Goal: Task Accomplishment & Management: Manage account settings

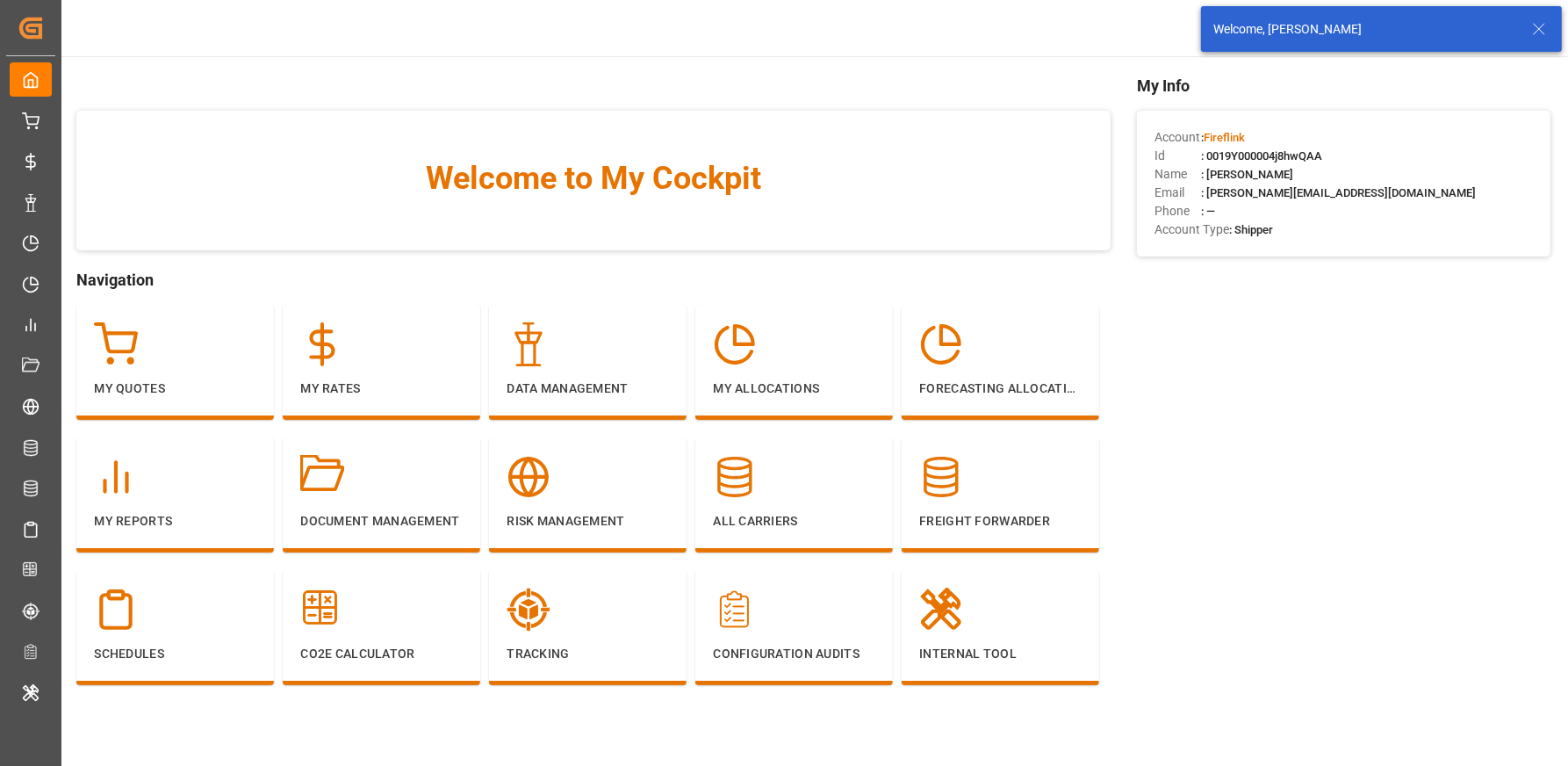
click at [1531, 33] on icon at bounding box center [1538, 30] width 21 height 21
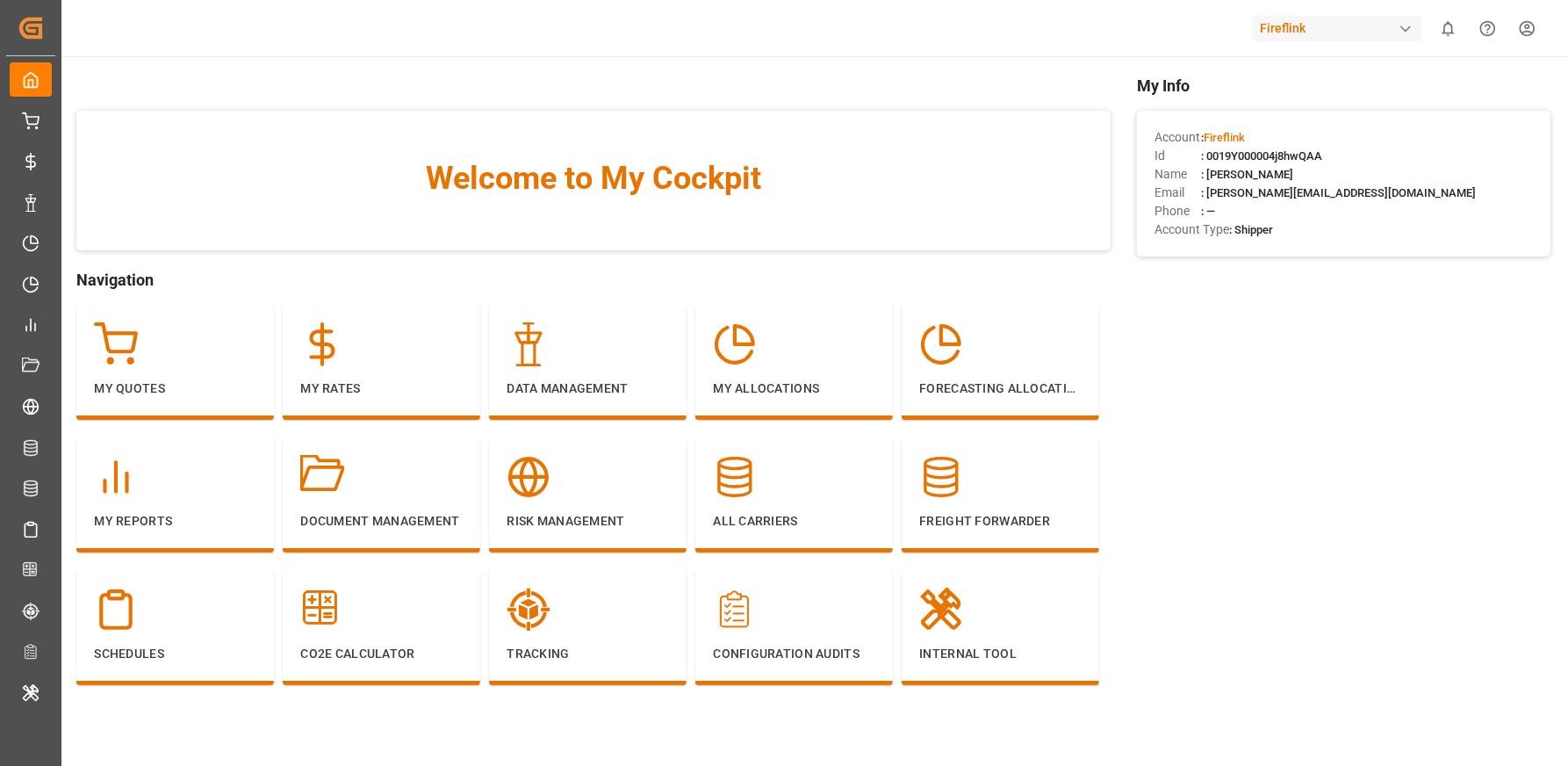
click at [1530, 32] on html "Created by potrace 1.15, written by [PERSON_NAME] [DATE]-[DATE] Created by potr…" at bounding box center [784, 448] width 1568 height 898
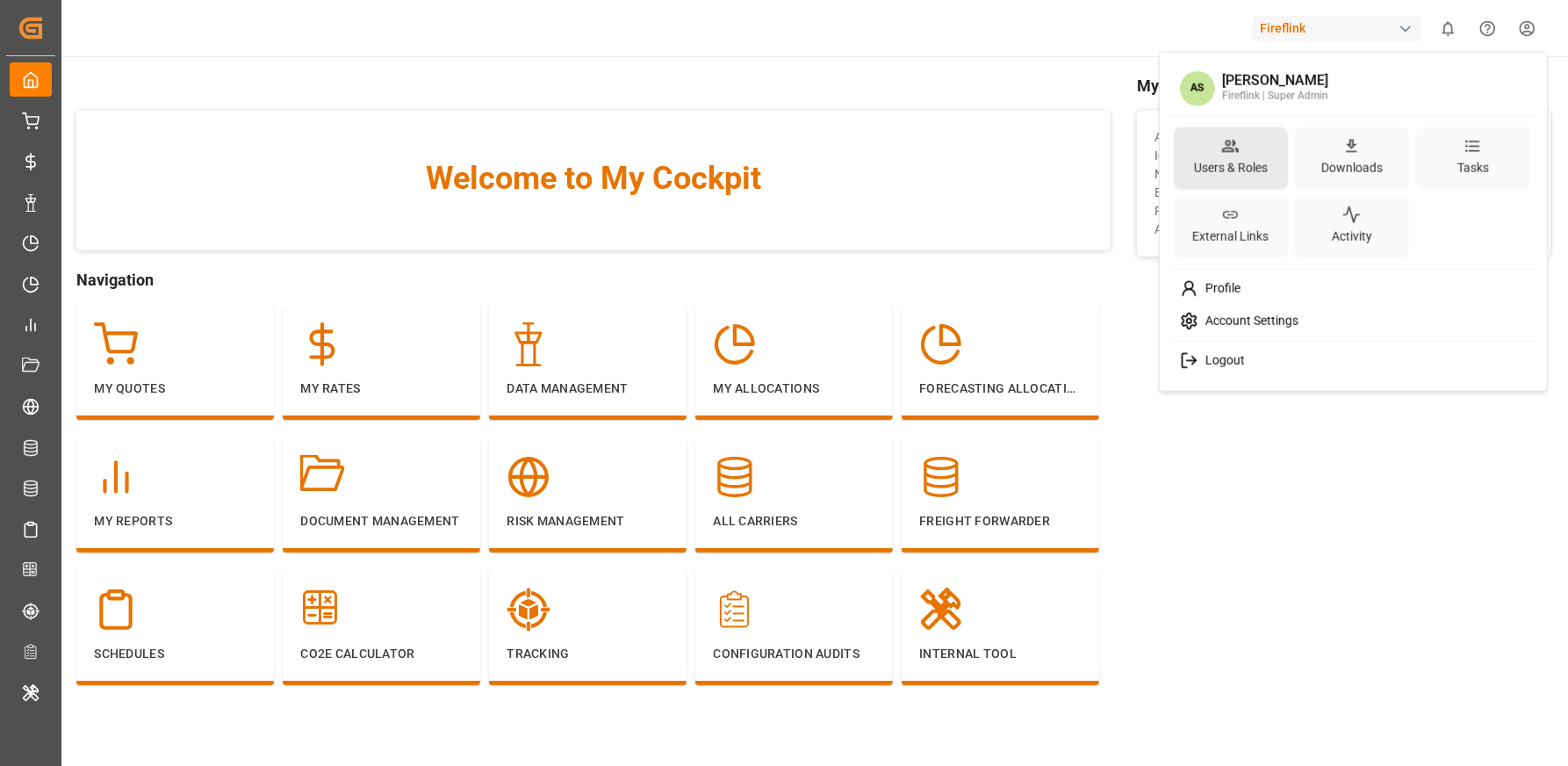
click at [1206, 159] on div "Users & Roles" at bounding box center [1231, 167] width 81 height 25
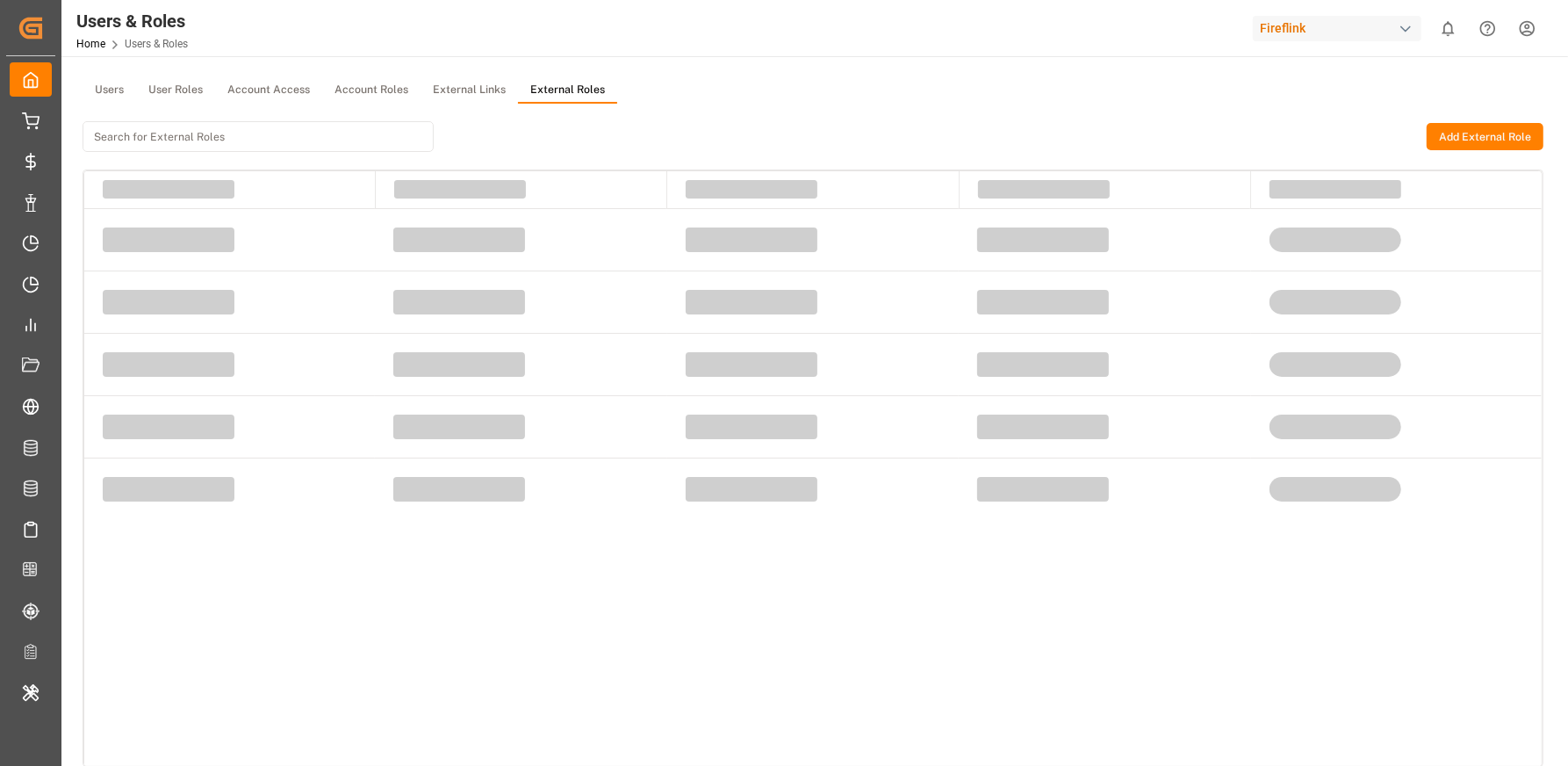
click at [556, 95] on button "External Roles" at bounding box center [567, 89] width 99 height 26
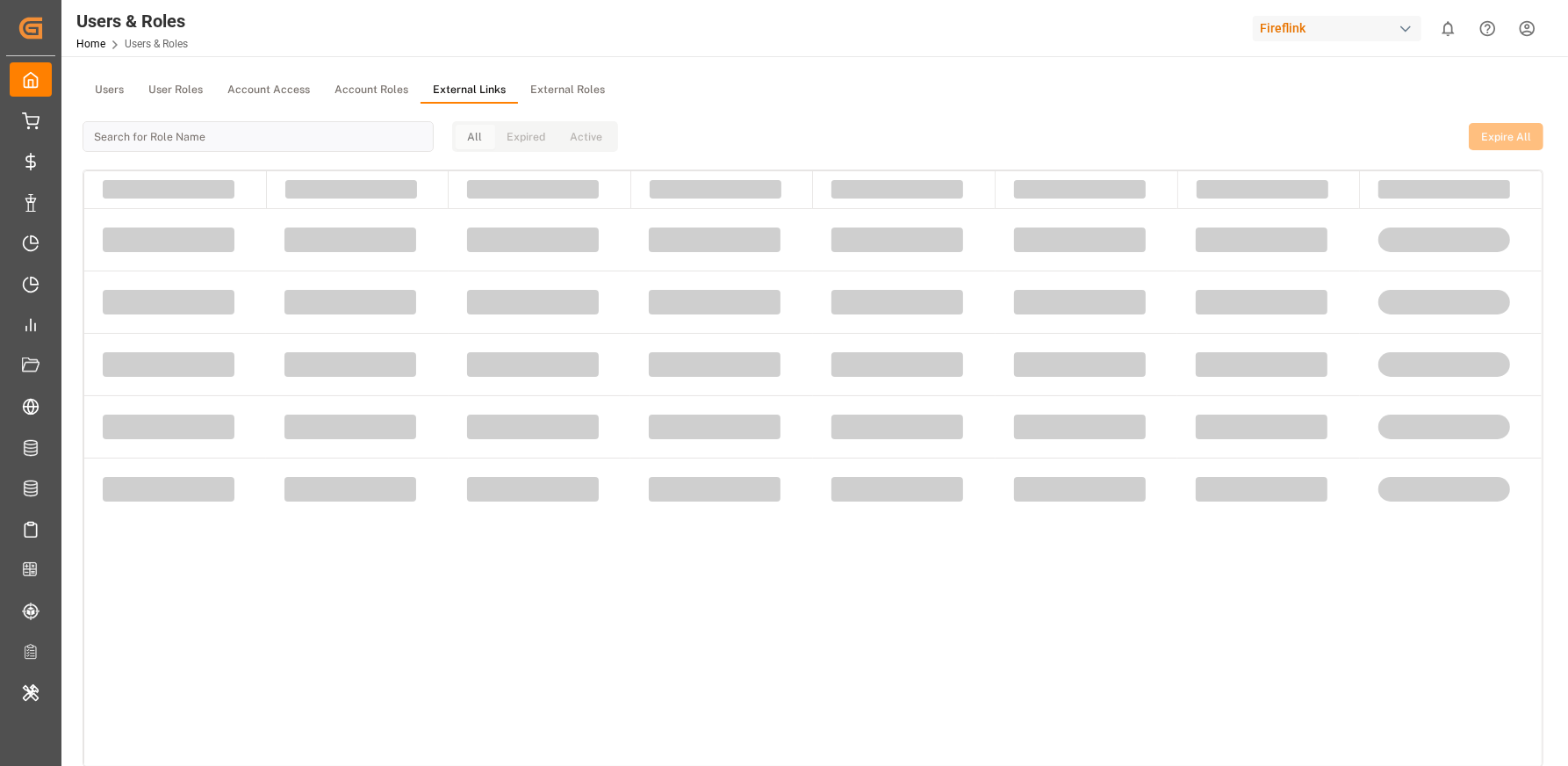
click at [467, 94] on button "External Links" at bounding box center [469, 89] width 97 height 26
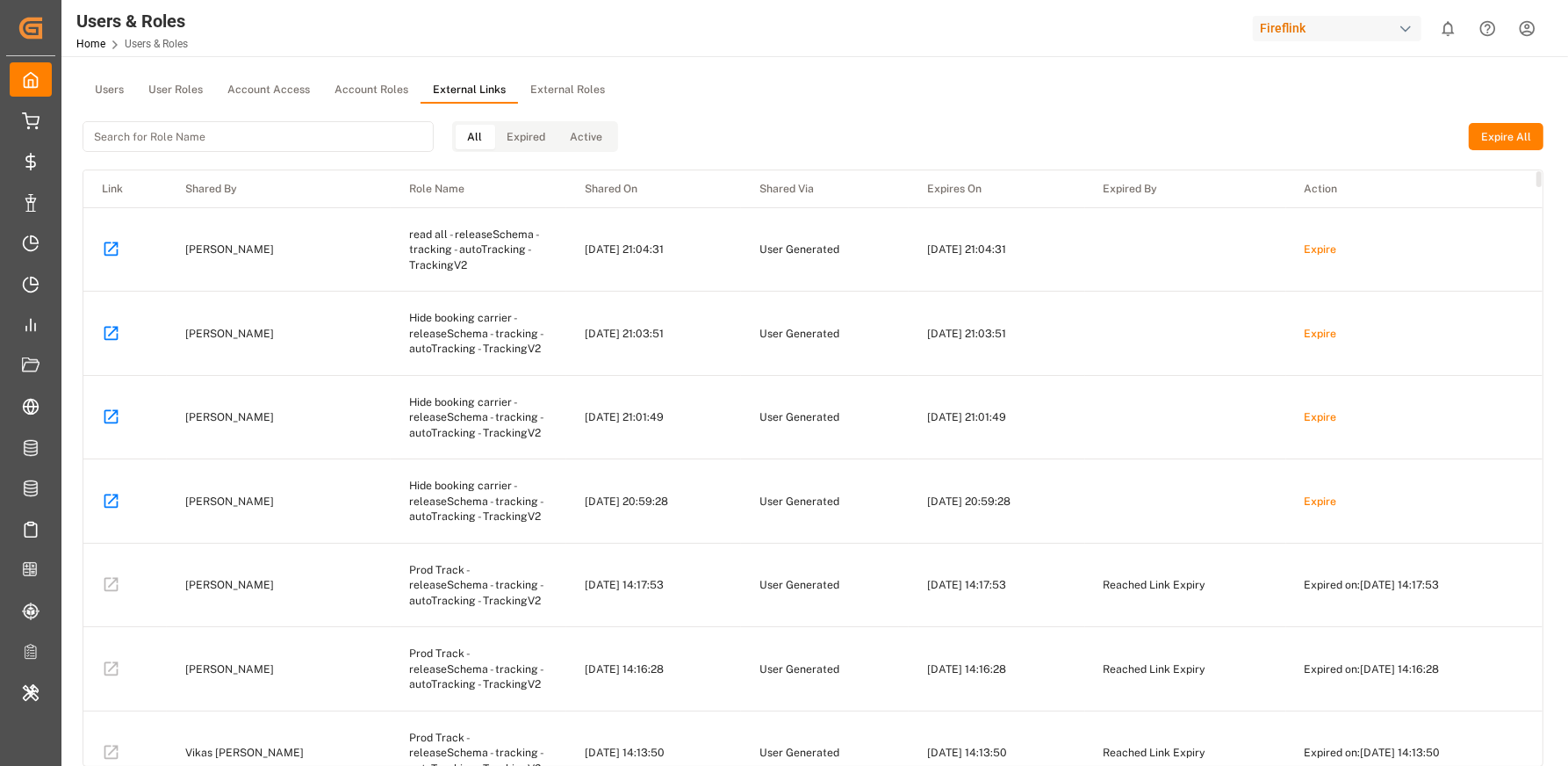
click at [549, 80] on button "External Roles" at bounding box center [567, 89] width 99 height 26
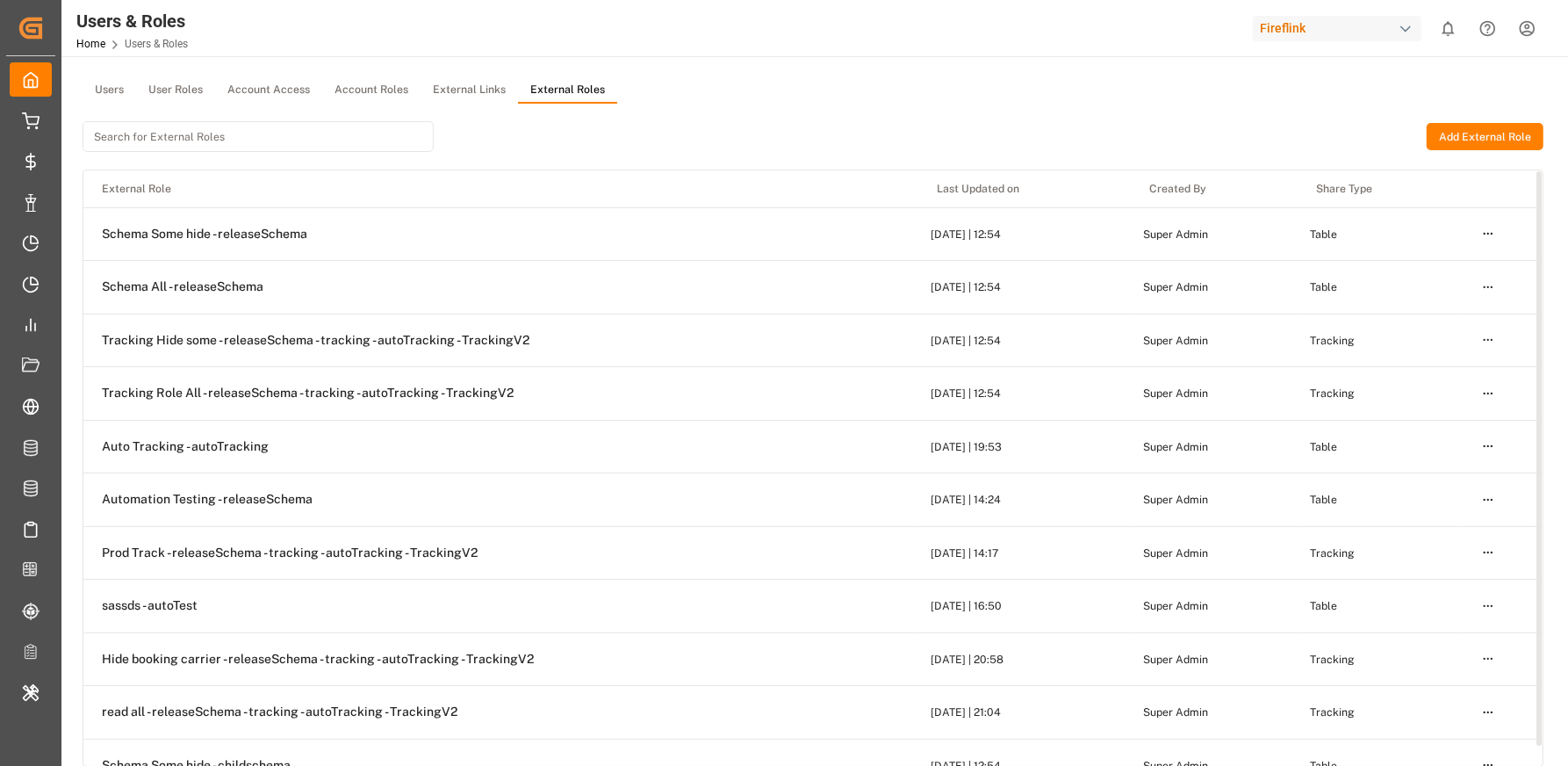
scroll to position [21, 0]
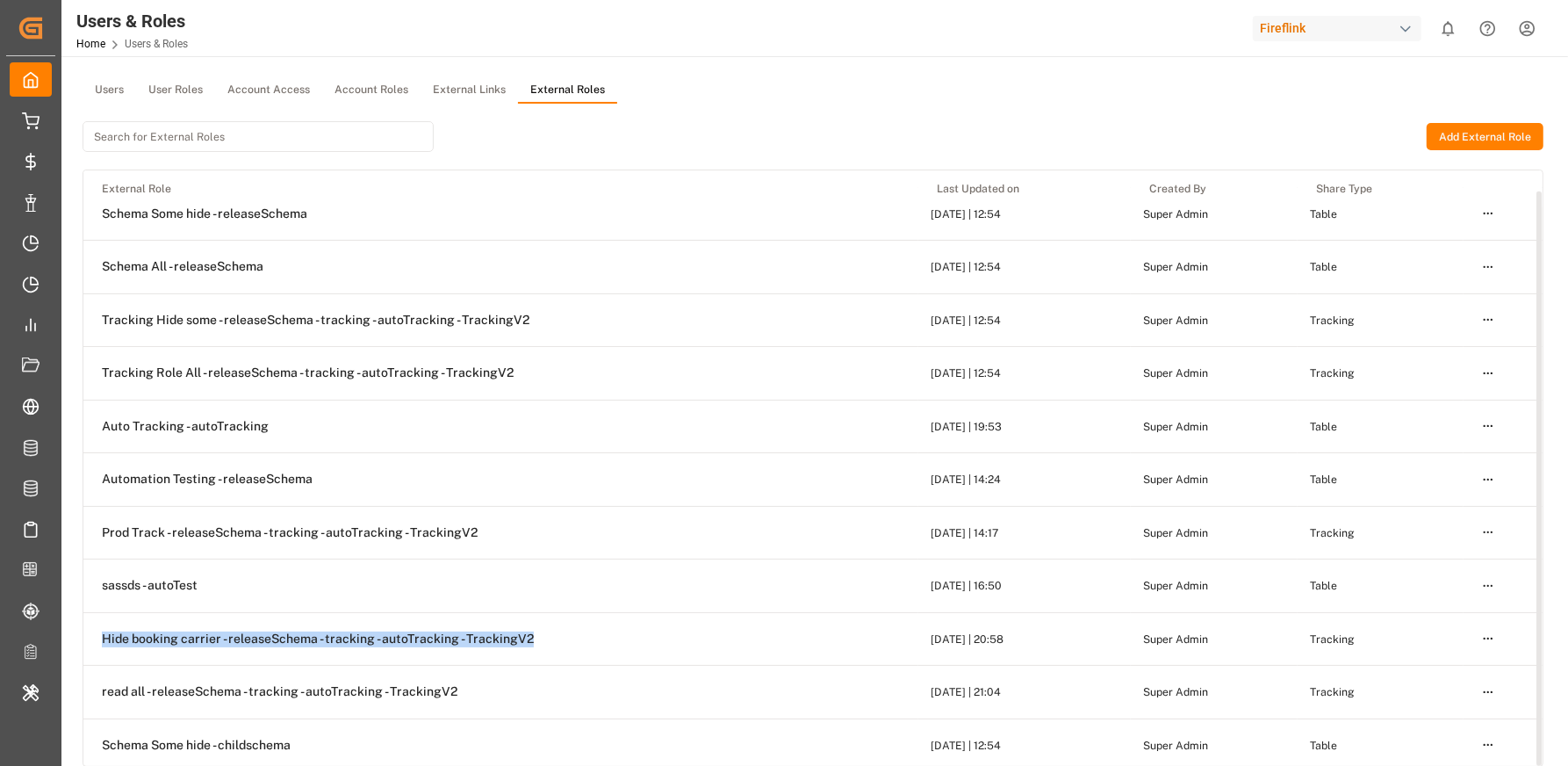
drag, startPoint x: 526, startPoint y: 633, endPoint x: 101, endPoint y: 628, distance: 425.0
click at [102, 632] on span "Hide booking carrier - releaseSchema - tracking - autoTracking - TrackingV2" at bounding box center [318, 640] width 432 height 16
copy span "Hide booking carrier - releaseSchema - tracking - autoTracking - TrackingV2"
click at [1529, 18] on html "Created by potrace 1.15, written by [PERSON_NAME] [DATE]-[DATE] Created by potr…" at bounding box center [784, 448] width 1568 height 898
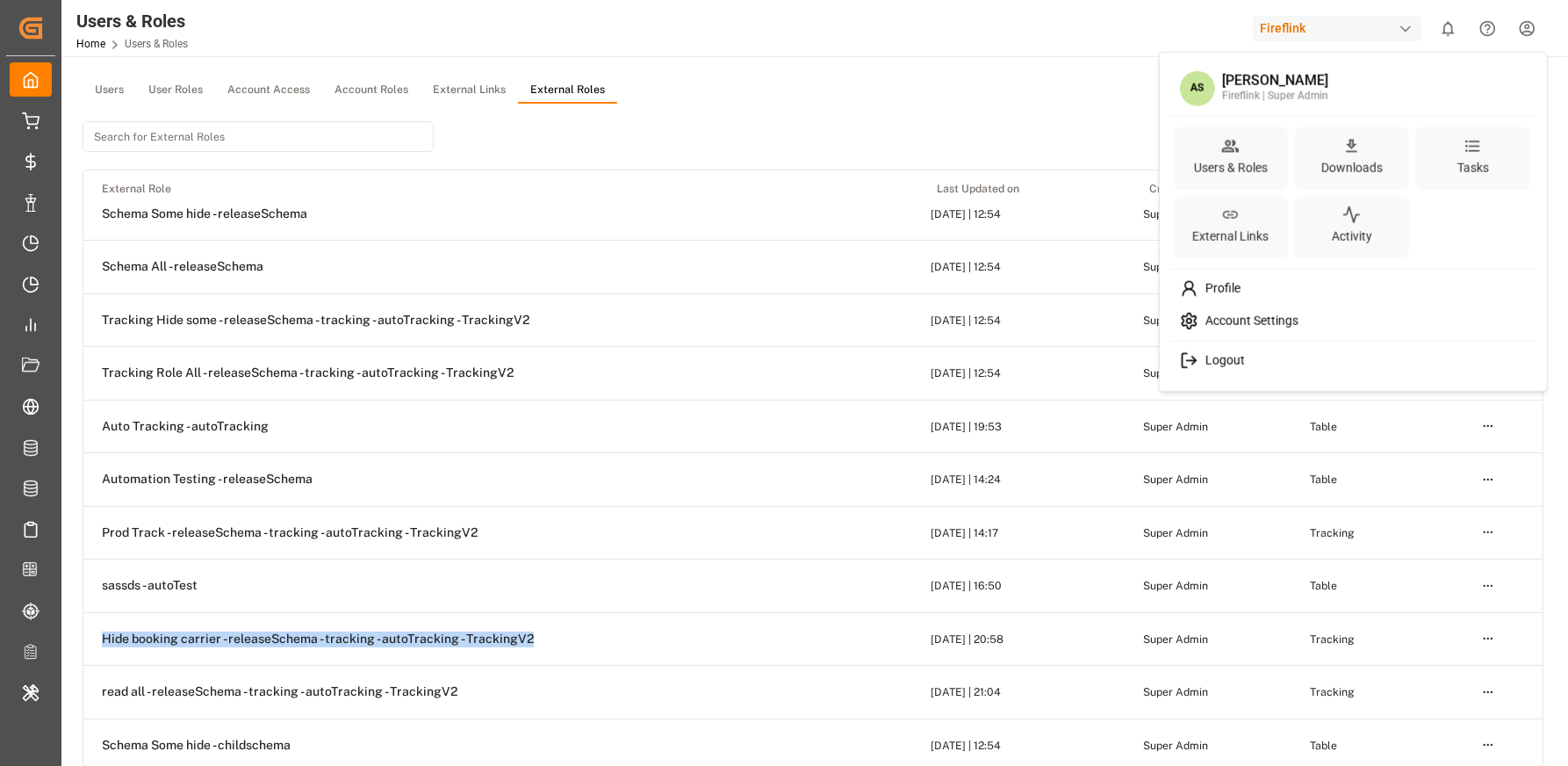
click at [1293, 319] on span "Account Settings" at bounding box center [1248, 321] width 100 height 16
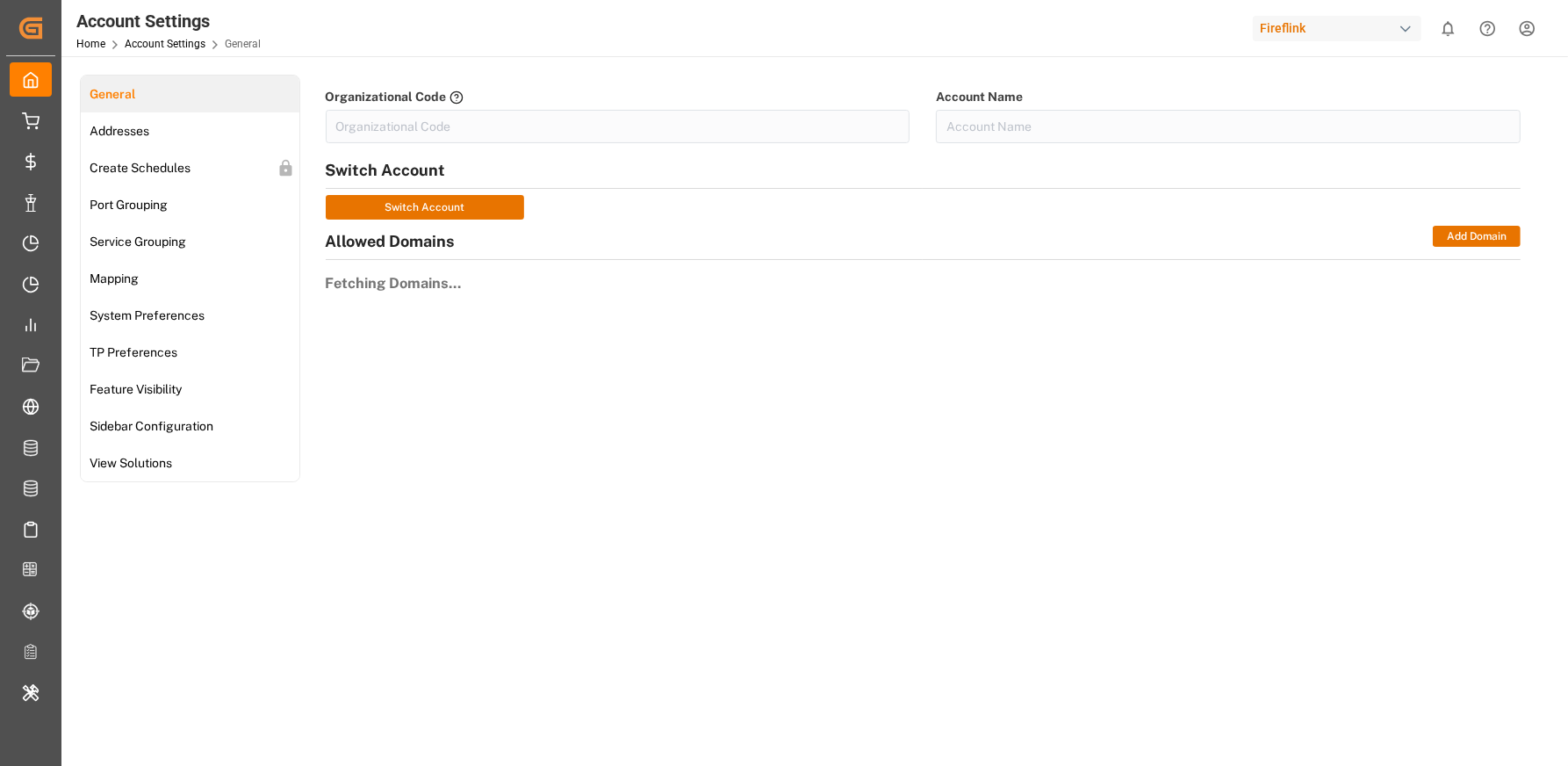
type input "FireFlin-88E9"
type input "Fireflink"
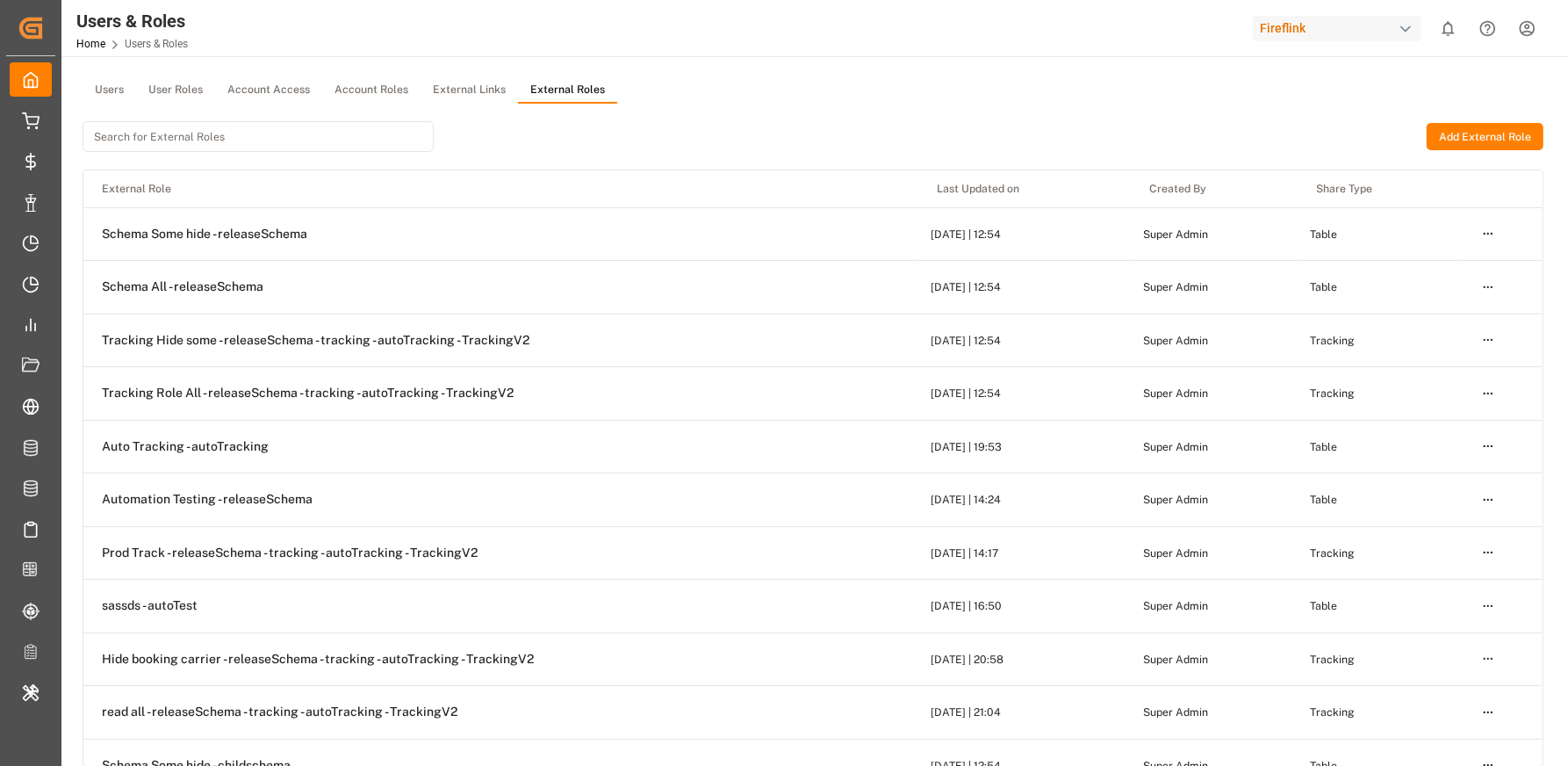
click at [1479, 133] on button "Add External Role" at bounding box center [1485, 136] width 117 height 28
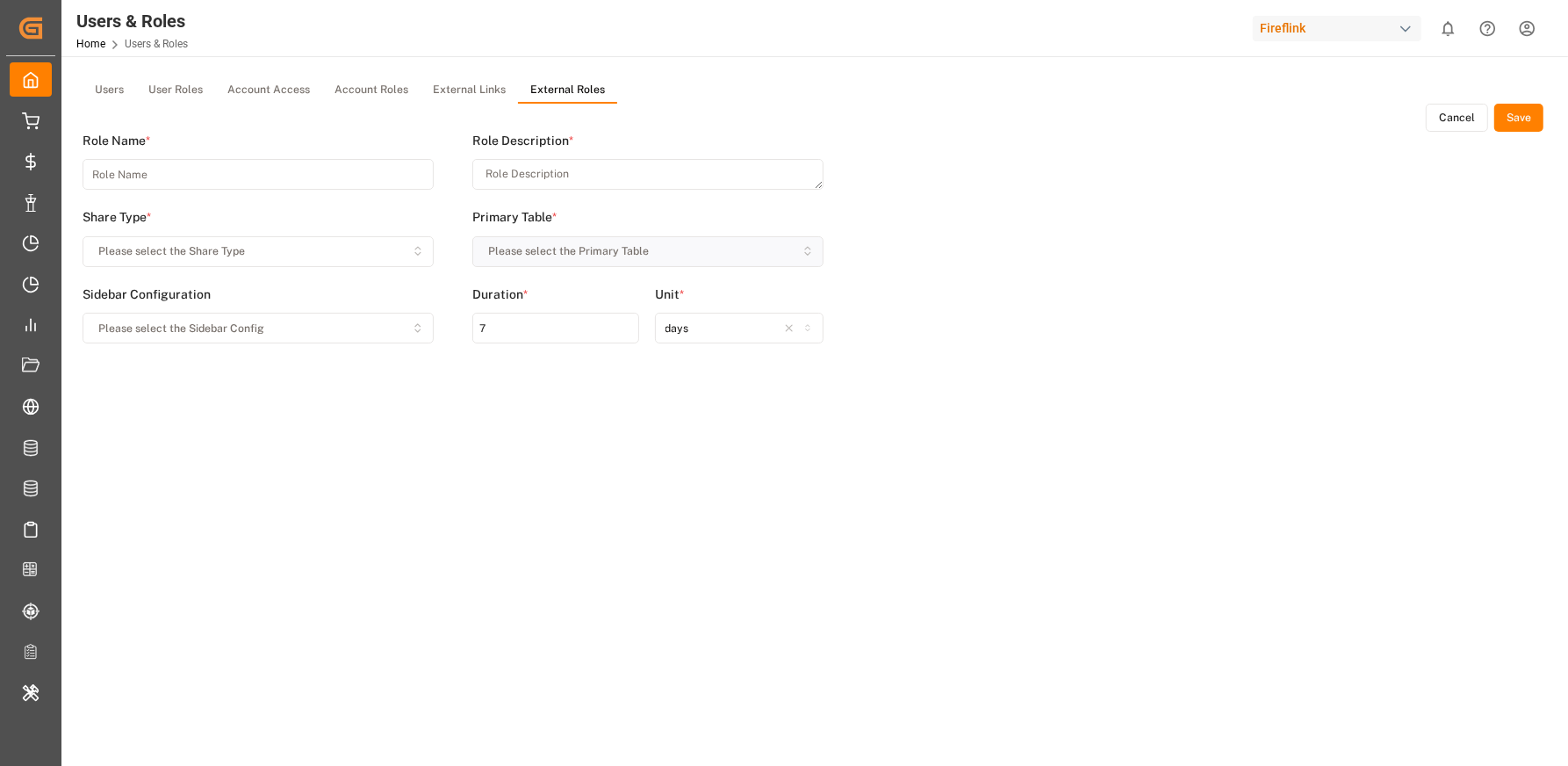
click at [216, 178] on input at bounding box center [258, 174] width 352 height 30
type input "Trcaking role"
click at [517, 186] on textarea at bounding box center [648, 174] width 352 height 30
type textarea "asdf"
click at [545, 255] on span "Please select the Primary Table" at bounding box center [570, 251] width 161 height 16
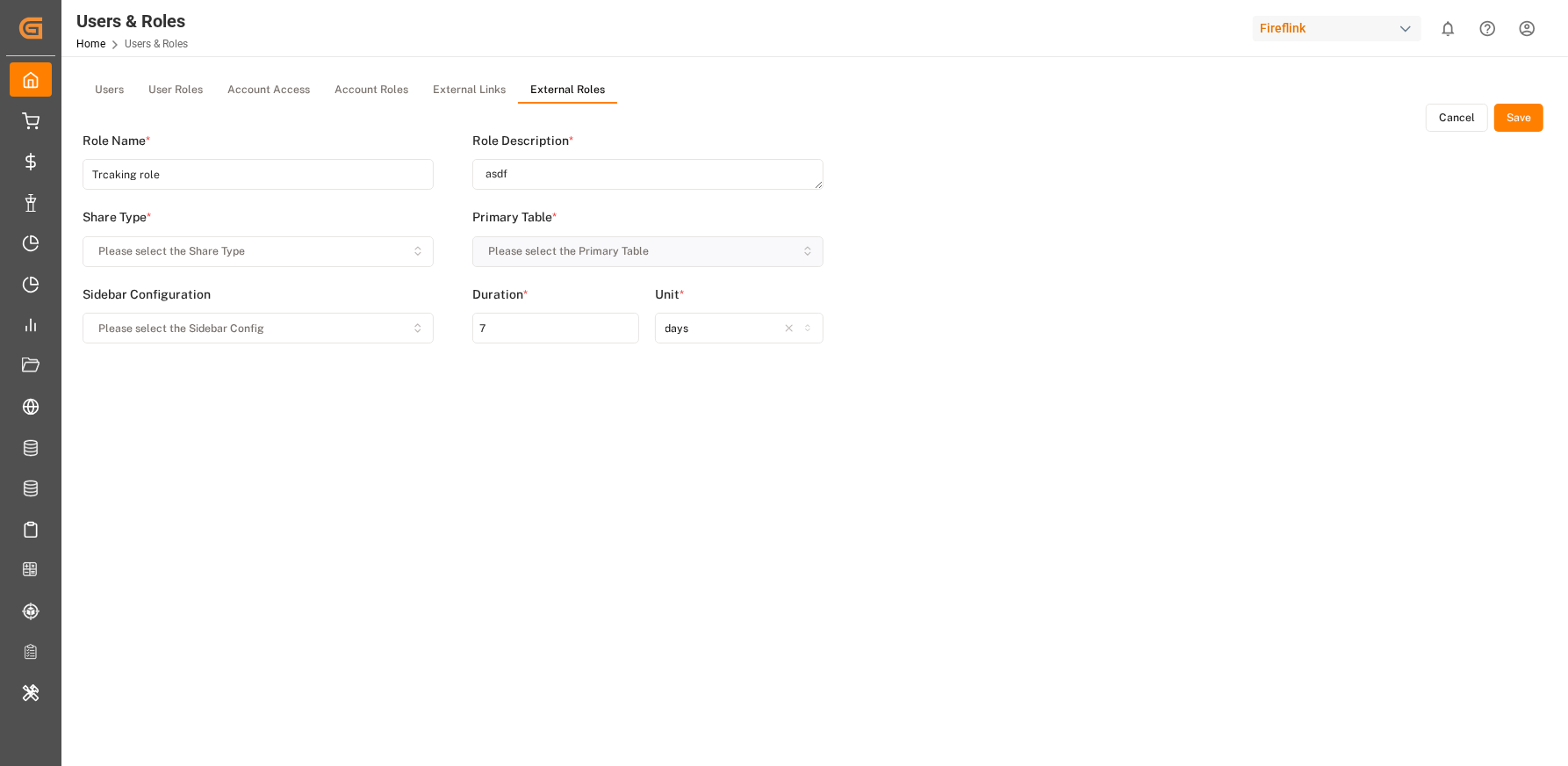
click at [357, 261] on button "Please select the Share Type" at bounding box center [258, 251] width 352 height 30
click at [204, 305] on div "Tracking" at bounding box center [192, 308] width 219 height 24
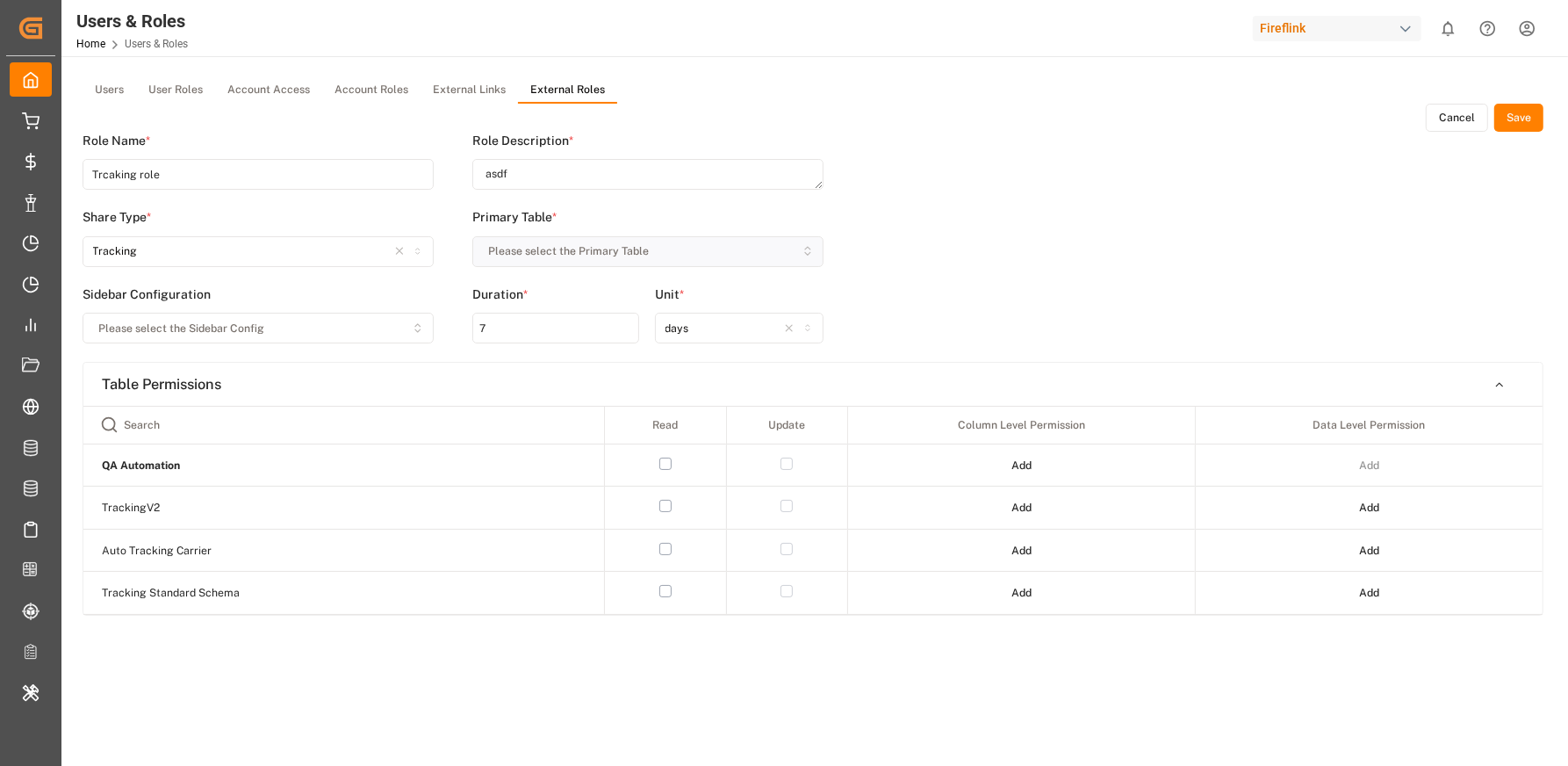
click at [545, 258] on span "Please select the Primary Table" at bounding box center [570, 251] width 161 height 16
click at [597, 249] on span "Please select the Primary Table" at bounding box center [570, 251] width 161 height 16
click at [476, 92] on button "External Links" at bounding box center [469, 89] width 97 height 26
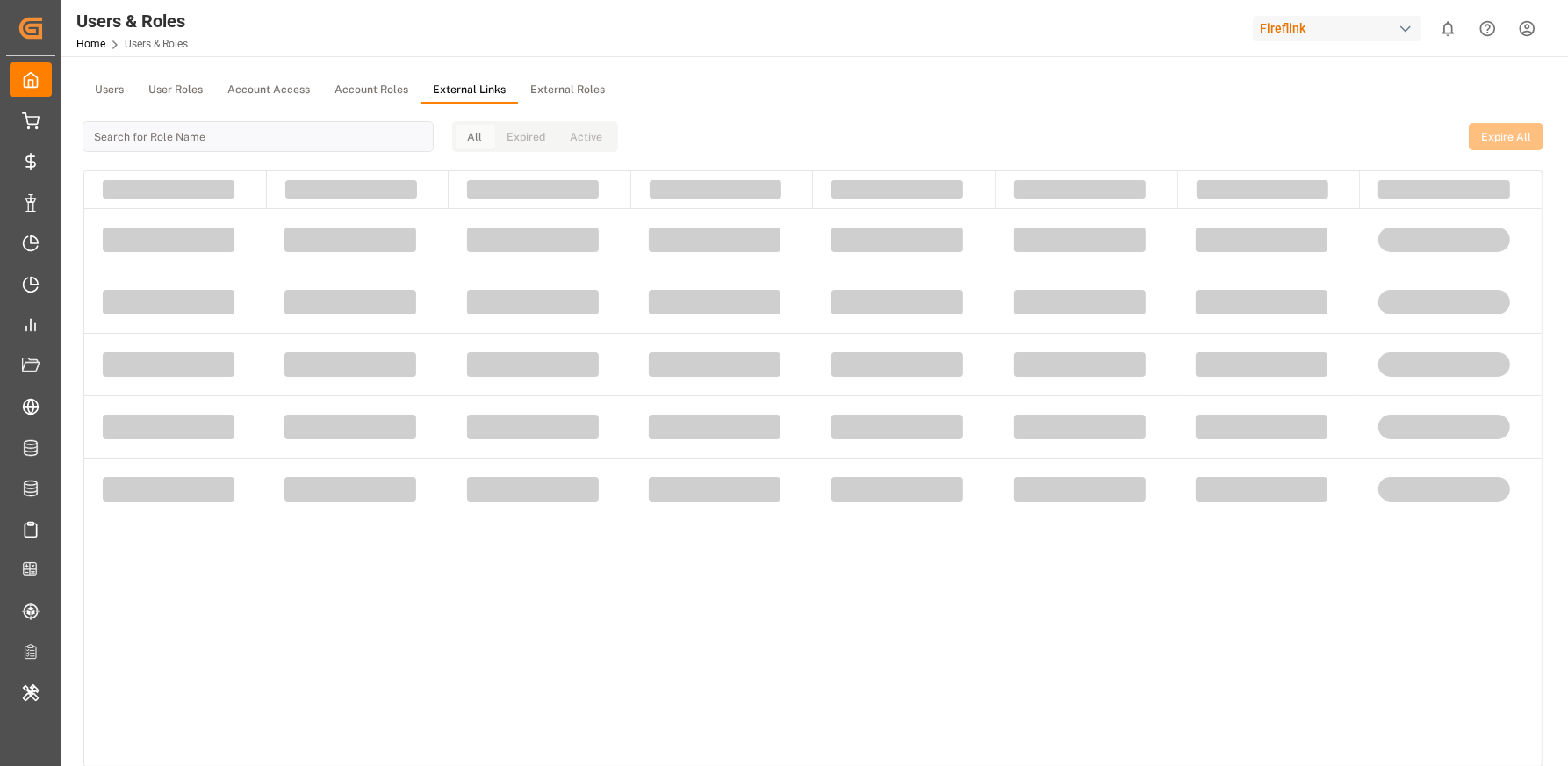
click at [536, 93] on button "External Roles" at bounding box center [567, 89] width 99 height 26
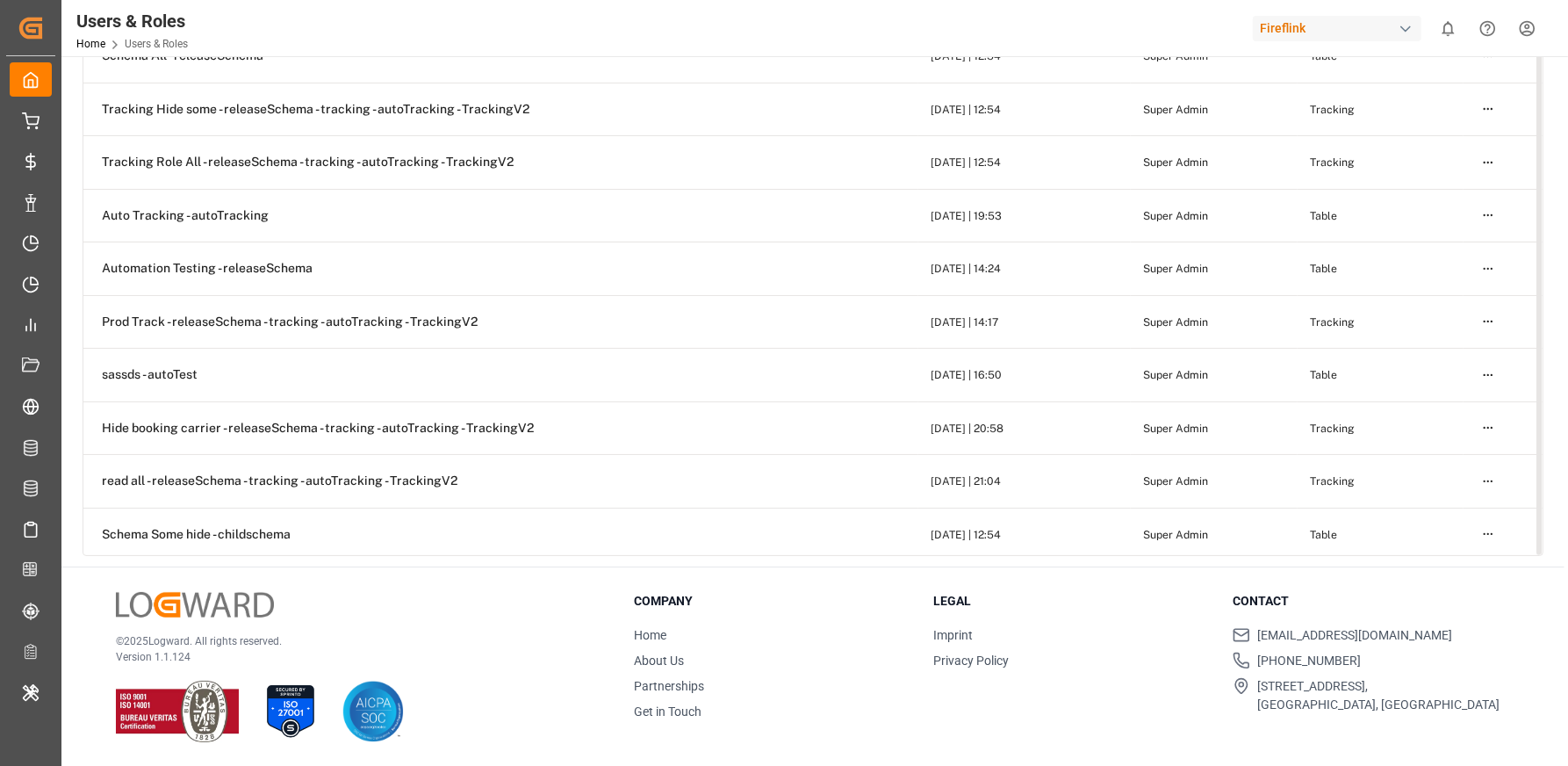
scroll to position [209, 0]
click at [1487, 425] on html "Created by potrace 1.15, written by [PERSON_NAME] [DATE]-[DATE] Created by potr…" at bounding box center [784, 448] width 1568 height 898
click at [1463, 448] on div "Edit" at bounding box center [1451, 456] width 90 height 24
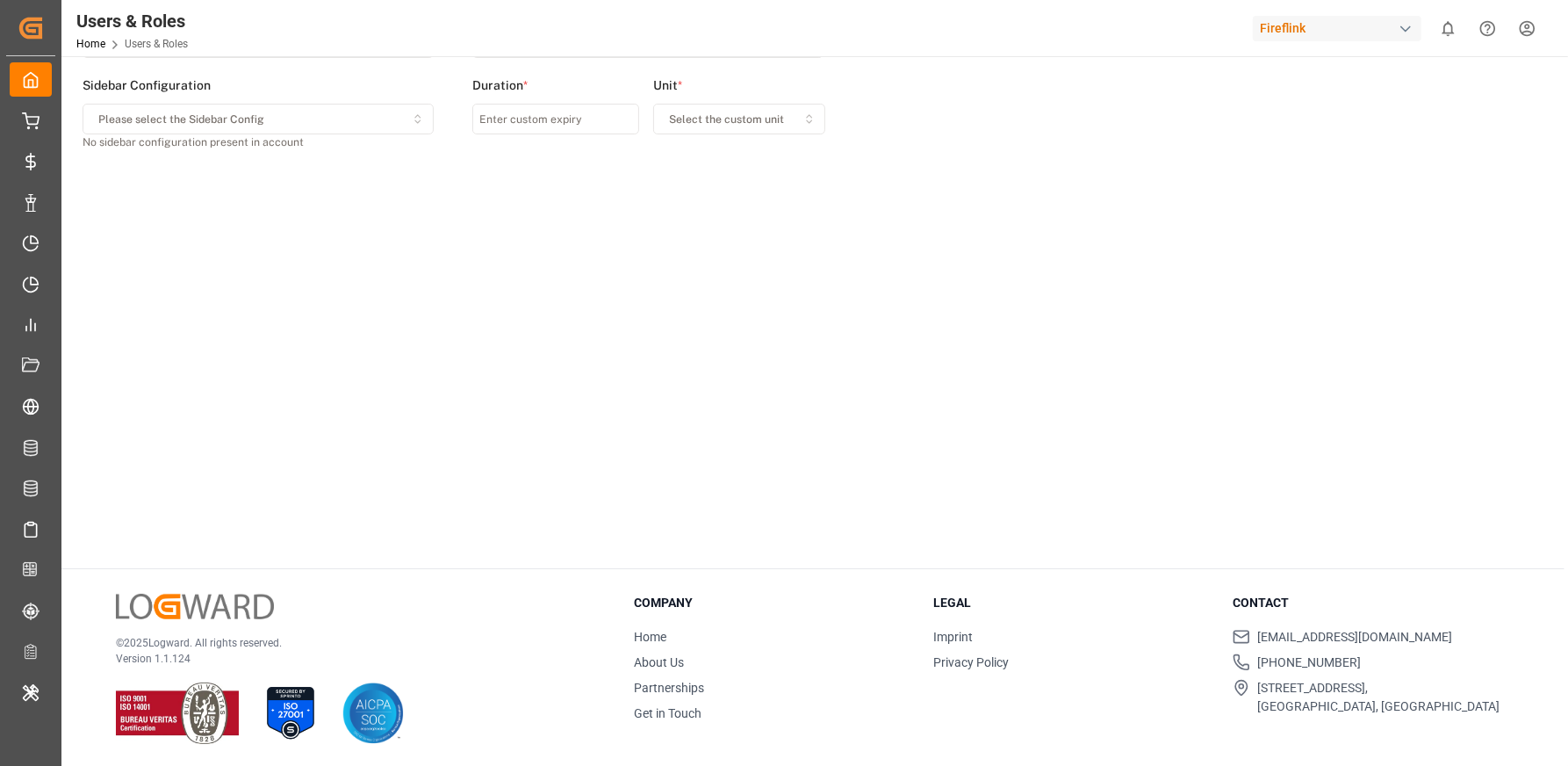
type input "7"
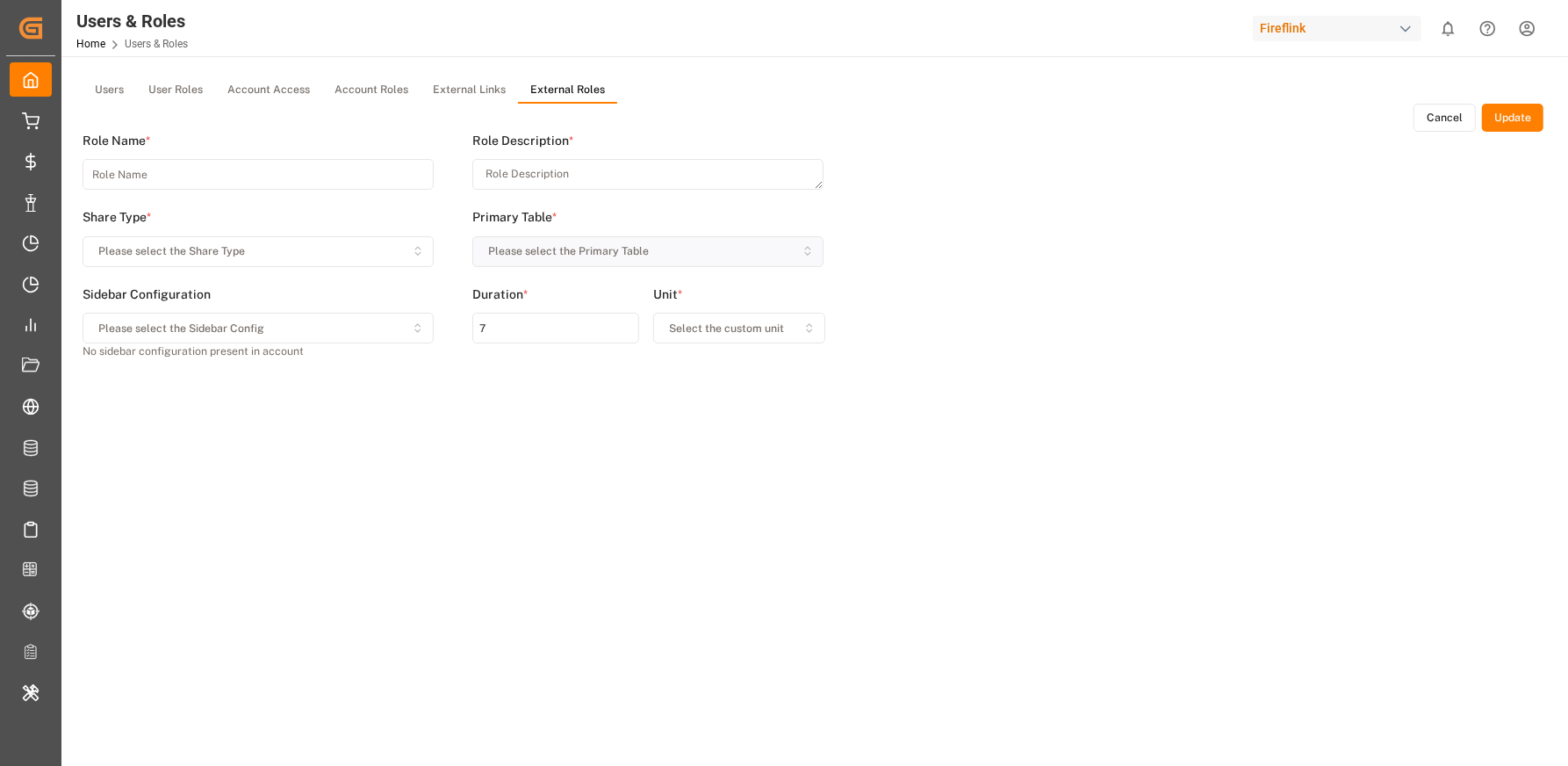
type input "Hide booking carrier - releaseSchema - tracking - autoTracking - TrackingV2"
type textarea "Hide booking carrier - releaseSchema - tracking - autoTracking"
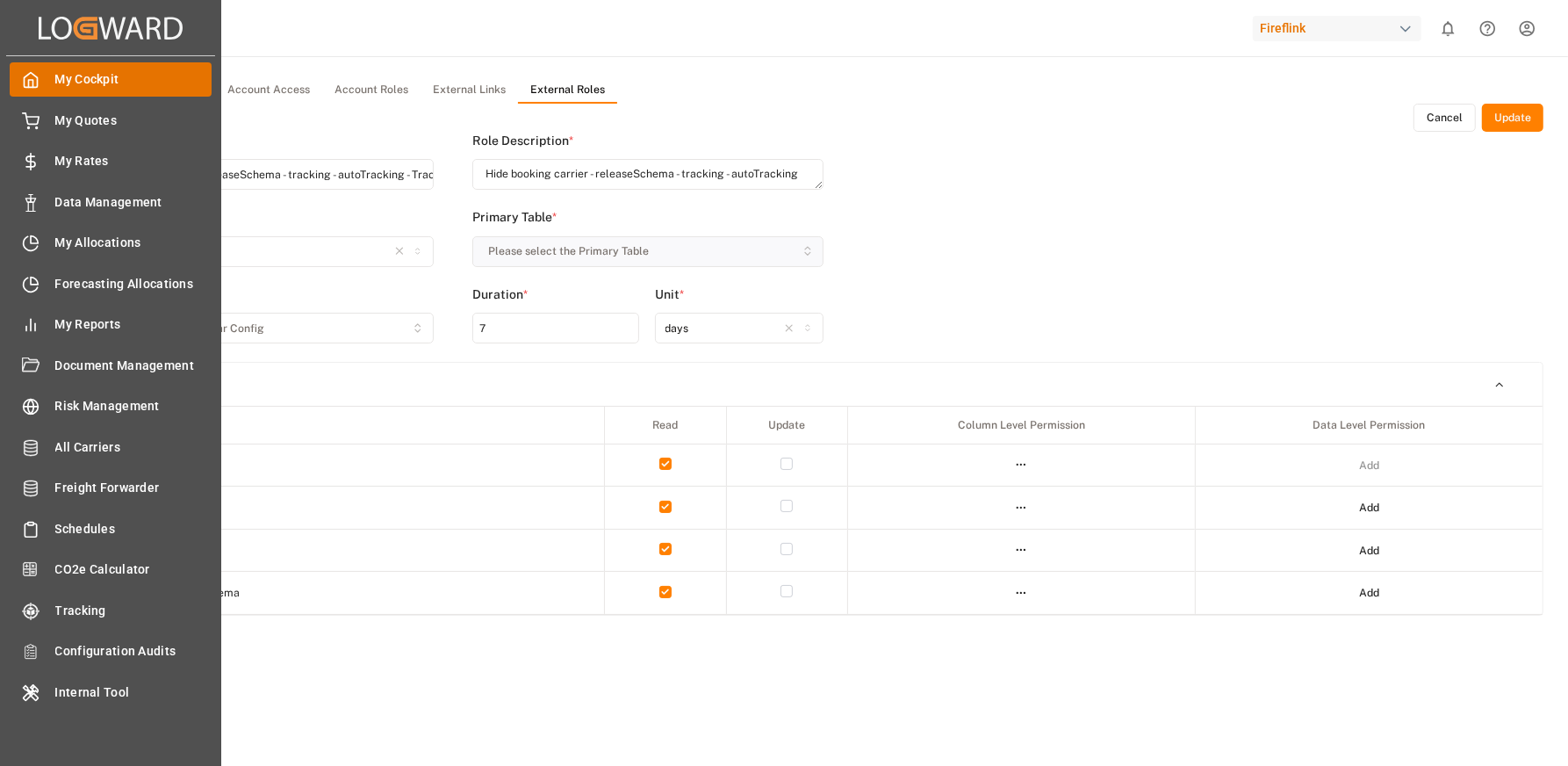
click at [37, 71] on div at bounding box center [24, 80] width 30 height 19
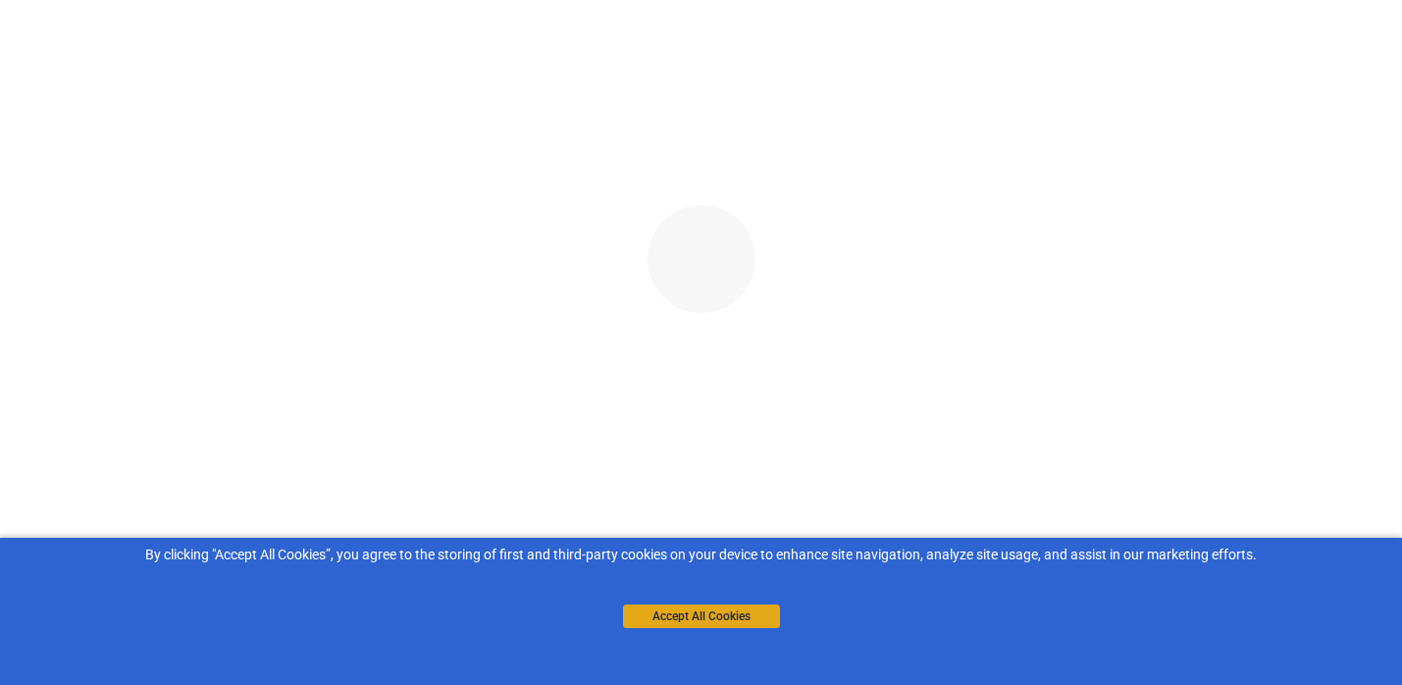
click at [713, 612] on button "Accept All Cookies" at bounding box center [701, 616] width 157 height 24
